Goal: Information Seeking & Learning: Learn about a topic

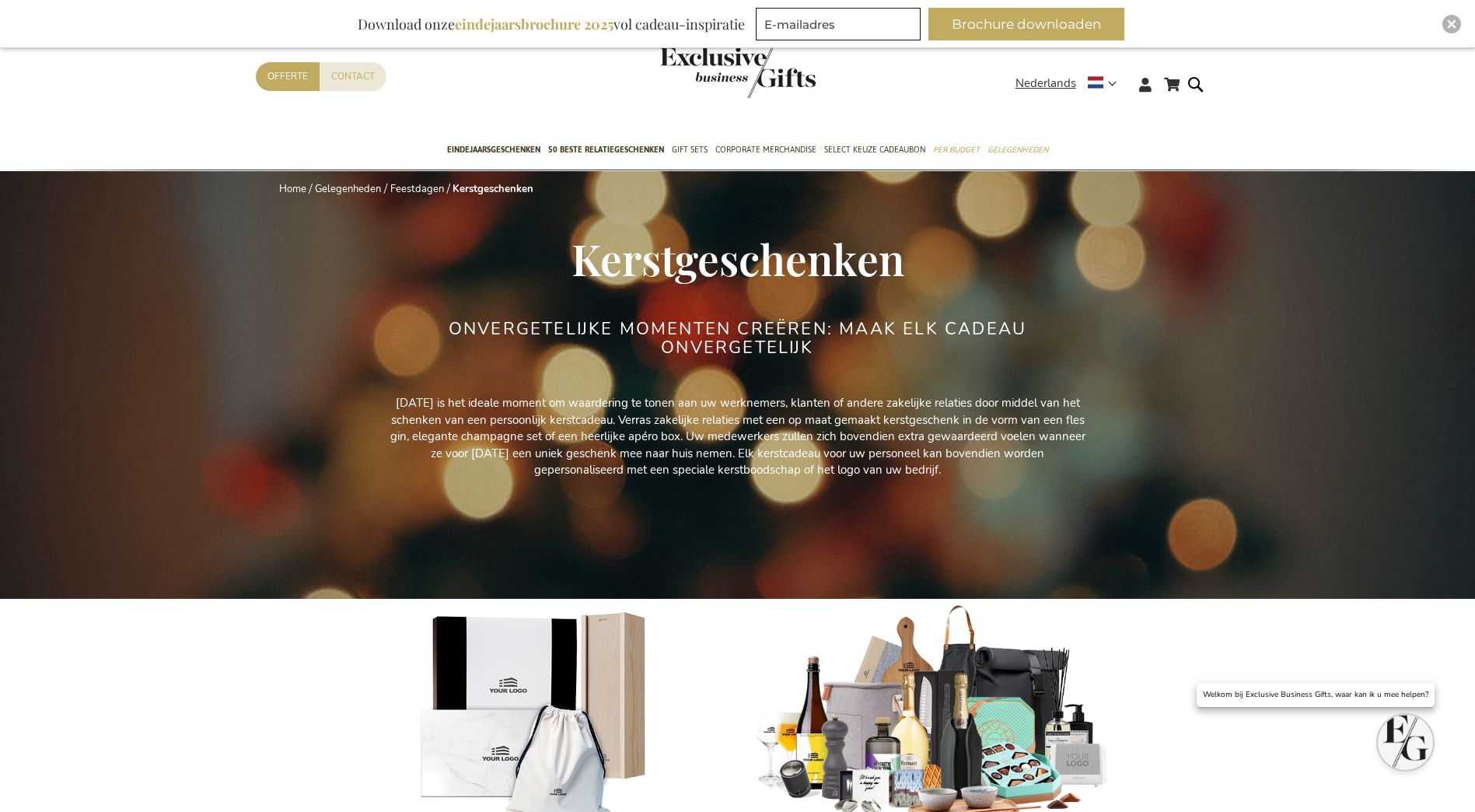
click at [1398, 117] on div "Winkelwagen Winkelwagen Sluiten U heeft geen product(en) in uw winkelwagen. Ga …" at bounding box center [737, 89] width 1475 height 85
